Goal: Browse casually

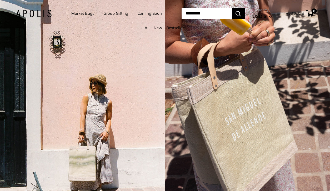
click at [41, 10] on img at bounding box center [34, 14] width 36 height 8
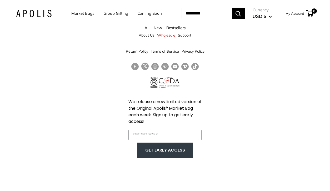
click at [155, 69] on link "Follow us on Instagram" at bounding box center [154, 67] width 7 height 8
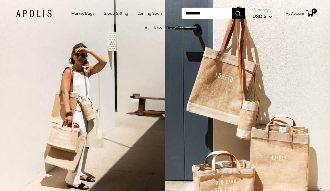
click at [41, 14] on img at bounding box center [34, 14] width 36 height 8
